Goal: Information Seeking & Learning: Learn about a topic

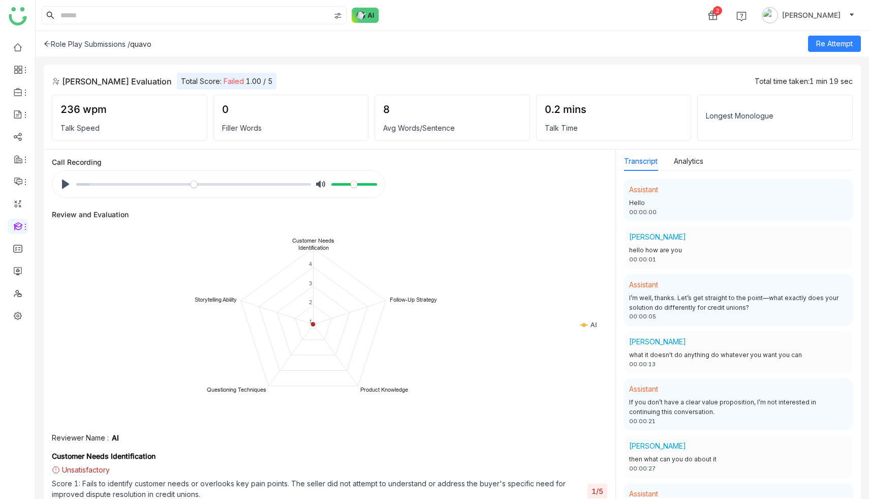
scroll to position [383, 0]
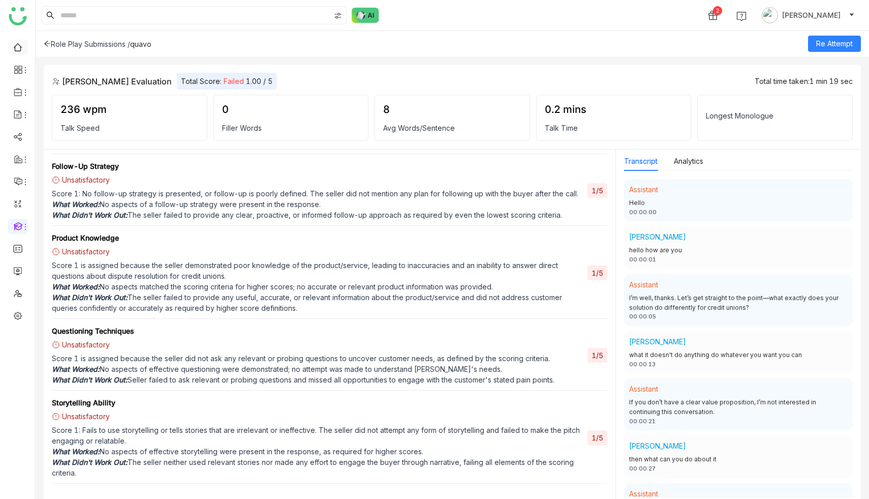
click at [17, 48] on link at bounding box center [17, 46] width 9 height 9
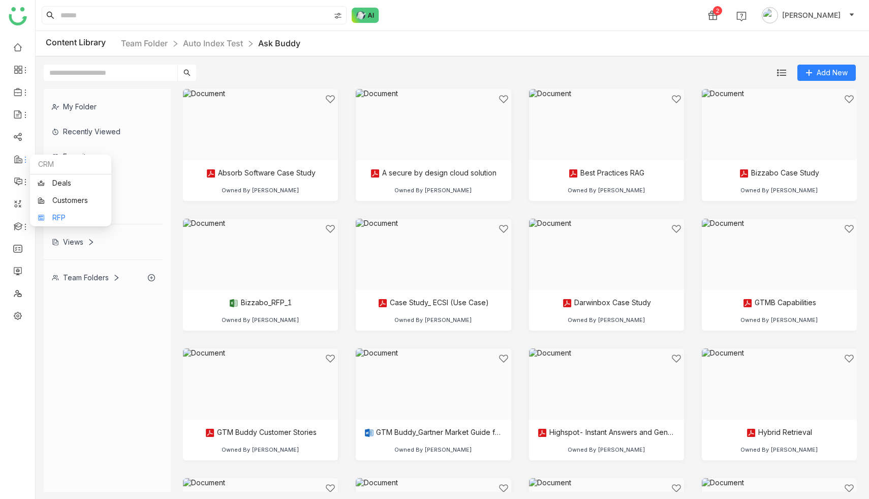
click at [50, 214] on link "RFP" at bounding box center [71, 217] width 66 height 7
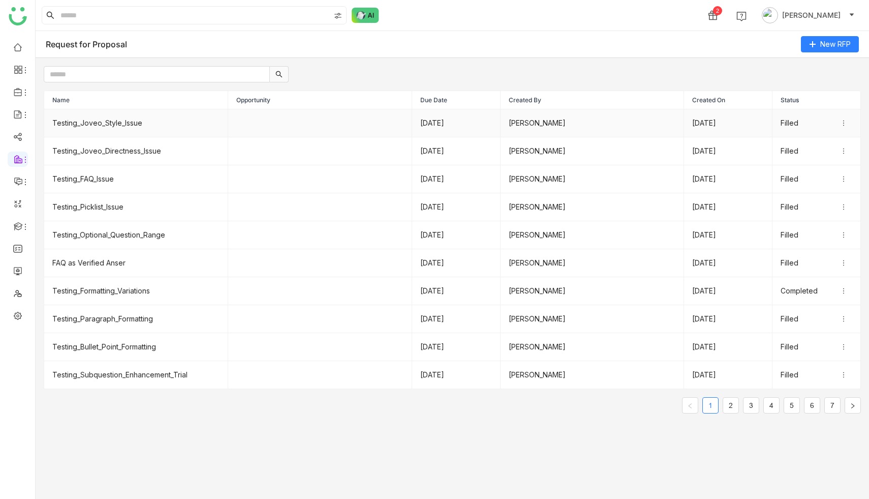
click at [92, 118] on td "Testing_Joveo_Style_Issue" at bounding box center [136, 123] width 184 height 28
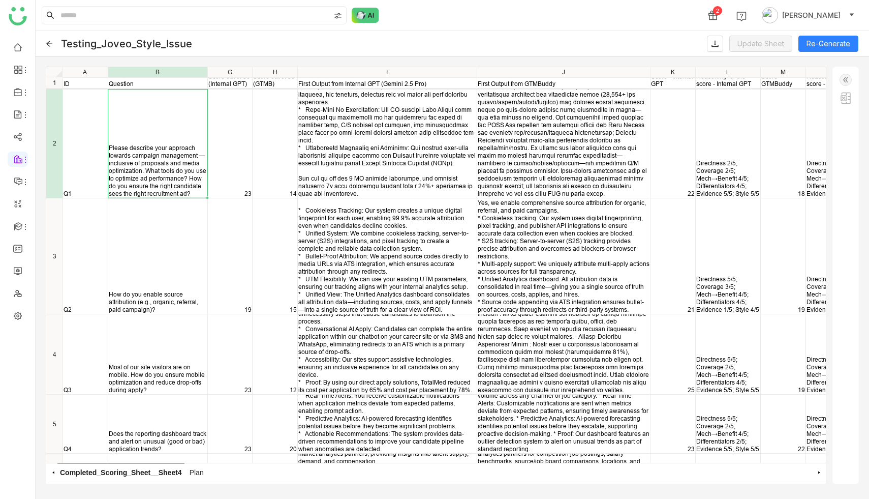
click at [131, 150] on div "Please describe your approach towards campaign management — inclusive of propos…" at bounding box center [158, 170] width 98 height 53
click at [143, 240] on div "How do you enable source attribution (e.g., organic, referral, paid campaign)?" at bounding box center [157, 255] width 99 height 115
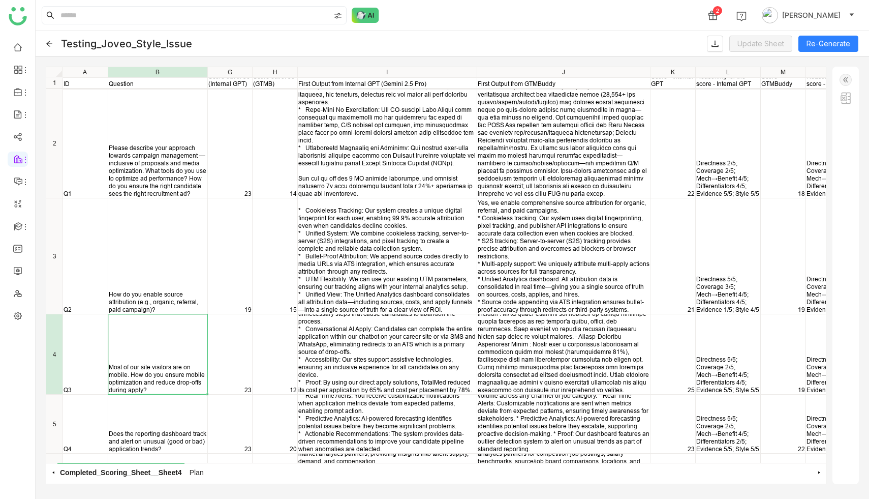
click at [143, 352] on div "Most of our site visitors are on mobile. How do you ensure mobile optimization …" at bounding box center [157, 354] width 99 height 80
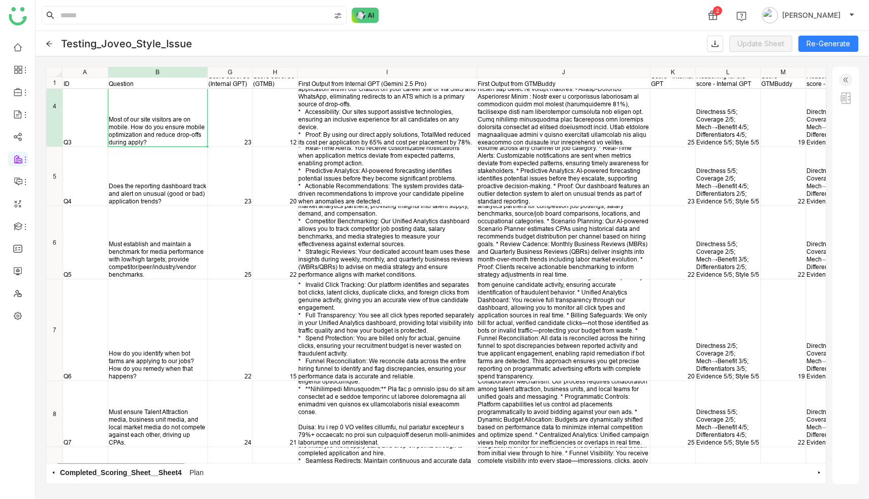
scroll to position [386, 0]
